Goal: Transaction & Acquisition: Purchase product/service

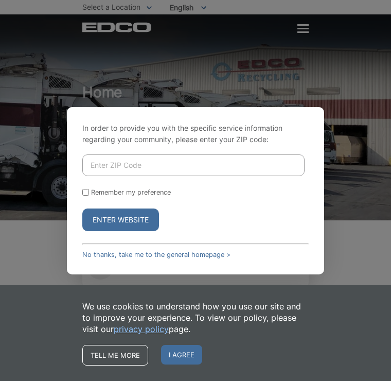
click at [307, 27] on div "In order to provide you with the specific service information regarding your co…" at bounding box center [195, 190] width 391 height 381
click at [192, 172] on input "Enter ZIP Code" at bounding box center [193, 165] width 222 height 22
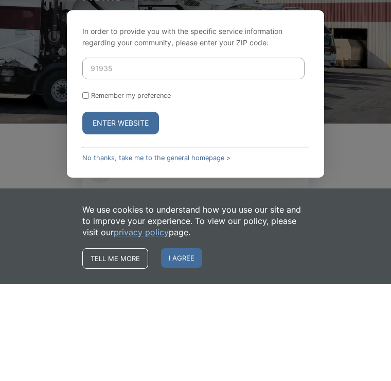
type input "91935"
click at [113, 208] on button "Enter Website" at bounding box center [120, 219] width 77 height 23
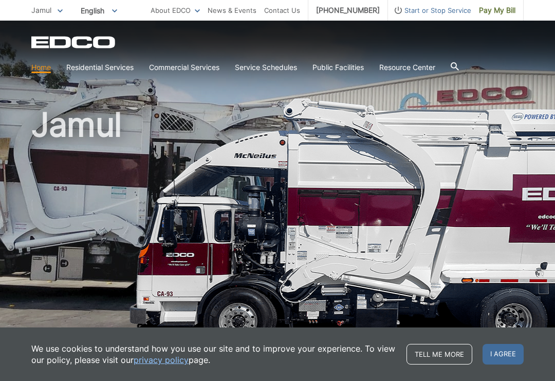
click at [390, 10] on span "Pay My Bill" at bounding box center [497, 10] width 37 height 11
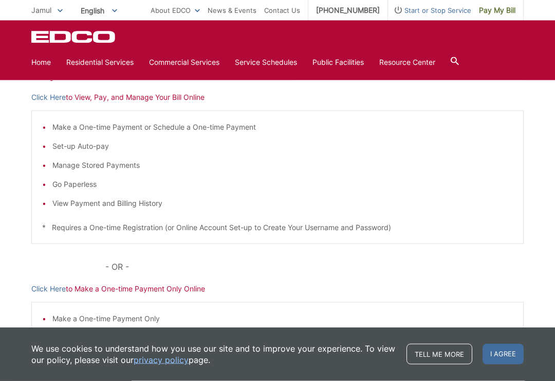
scroll to position [165, 0]
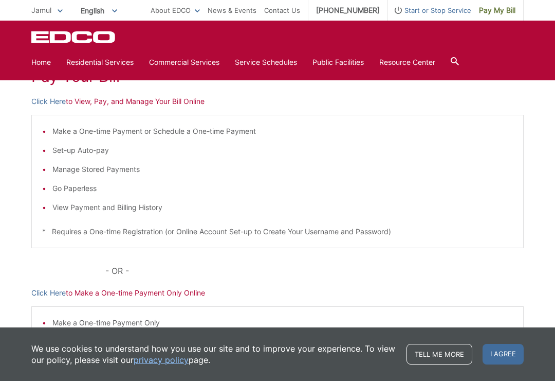
click at [105, 205] on li "View Payment and Billing History" at bounding box center [282, 207] width 461 height 11
click at [135, 97] on p "Click Here to View, Pay, and Manage Your Bill Online" at bounding box center [277, 101] width 493 height 11
click at [49, 100] on link "Click Here" at bounding box center [48, 101] width 34 height 11
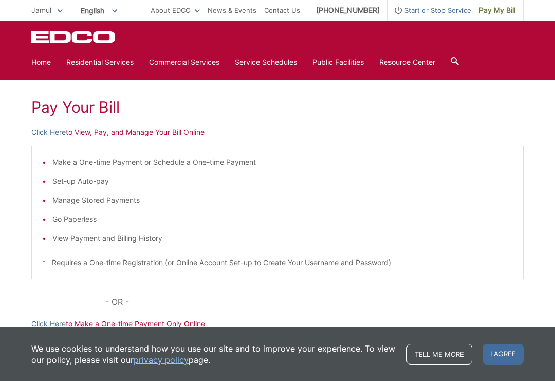
scroll to position [0, 0]
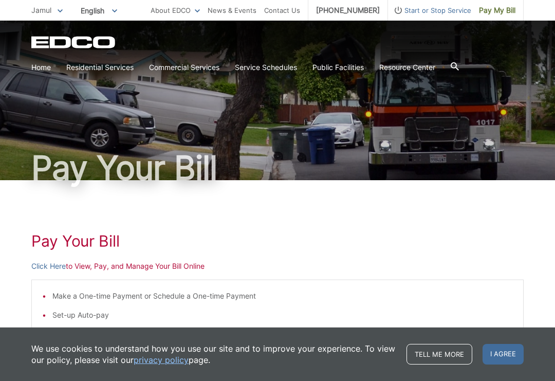
click at [499, 9] on span "Pay My Bill" at bounding box center [497, 10] width 37 height 11
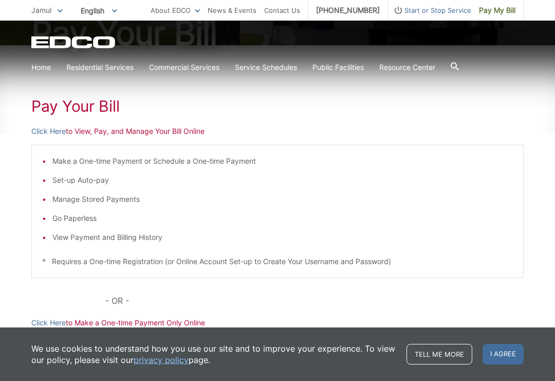
scroll to position [136, 0]
click at [52, 125] on link "Click Here" at bounding box center [48, 129] width 34 height 11
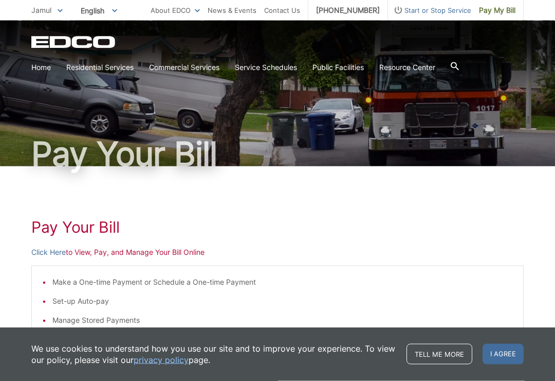
scroll to position [0, 0]
